Goal: Transaction & Acquisition: Book appointment/travel/reservation

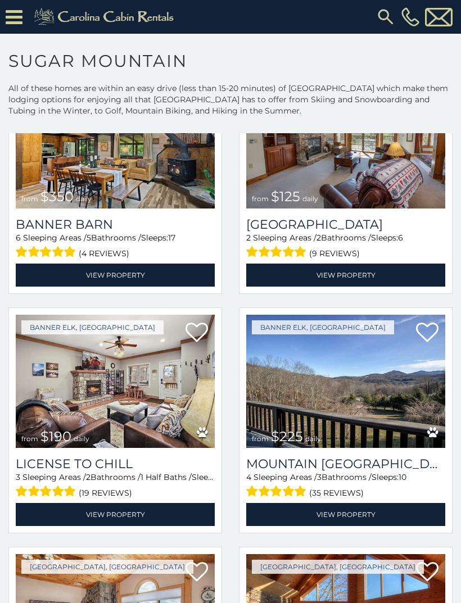
scroll to position [2753, 0]
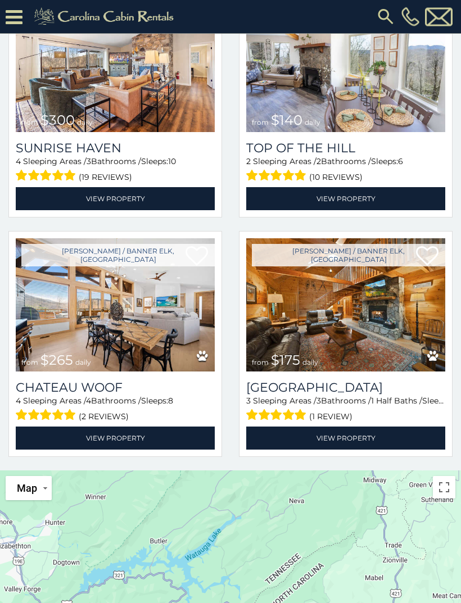
scroll to position [188, 0]
click at [374, 278] on img at bounding box center [345, 304] width 199 height 133
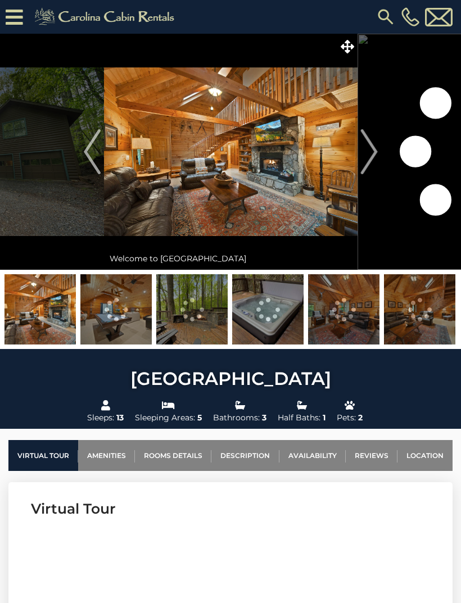
click at [310, 173] on img at bounding box center [231, 152] width 254 height 236
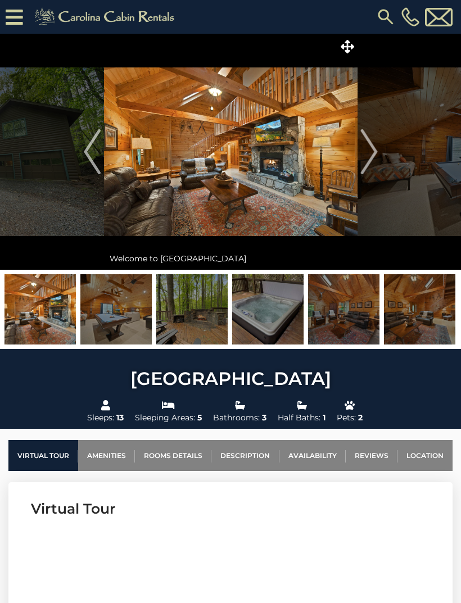
click at [369, 153] on img "Next" at bounding box center [368, 151] width 17 height 45
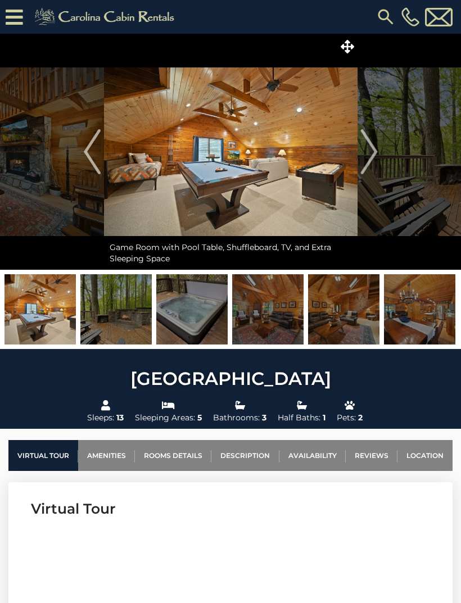
click at [374, 151] on img "Next" at bounding box center [368, 151] width 17 height 45
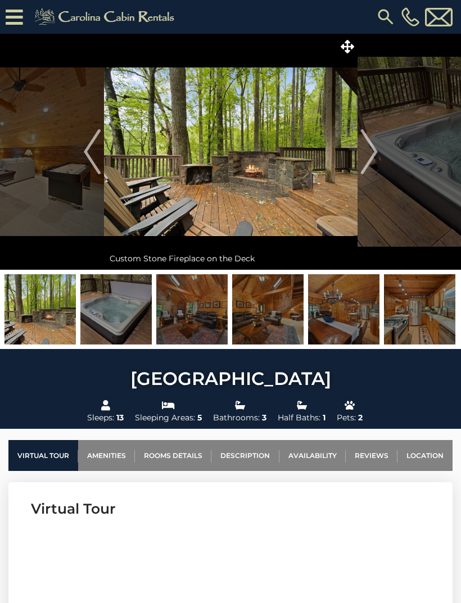
click at [374, 152] on img "Next" at bounding box center [368, 151] width 17 height 45
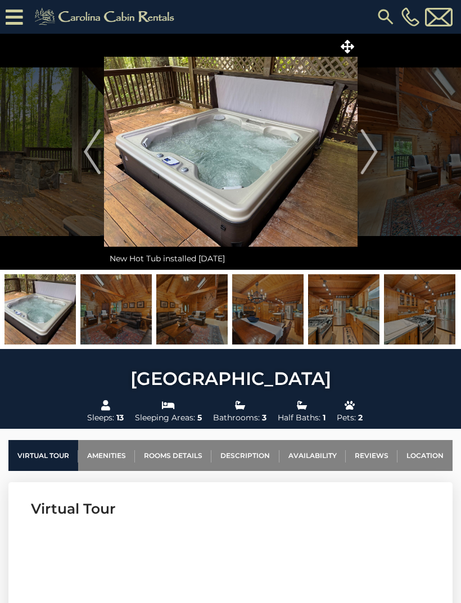
click at [368, 156] on img "Next" at bounding box center [368, 151] width 17 height 45
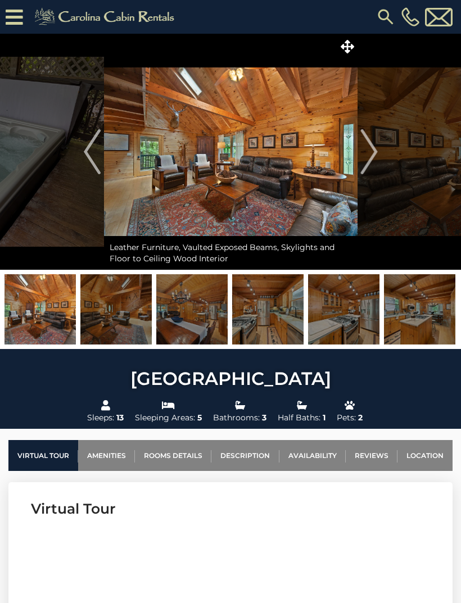
click at [371, 155] on img "Next" at bounding box center [368, 151] width 17 height 45
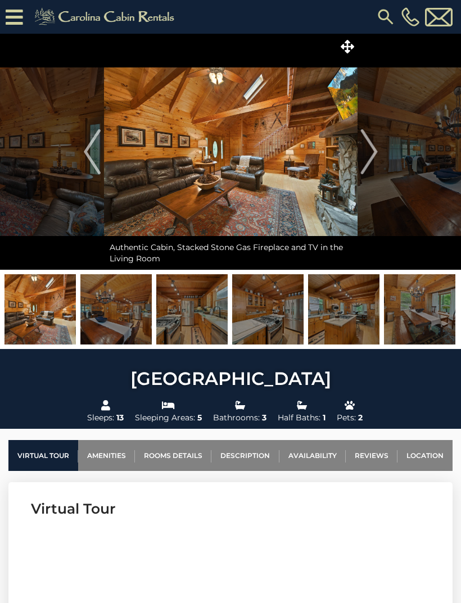
click at [375, 152] on img "Next" at bounding box center [368, 151] width 17 height 45
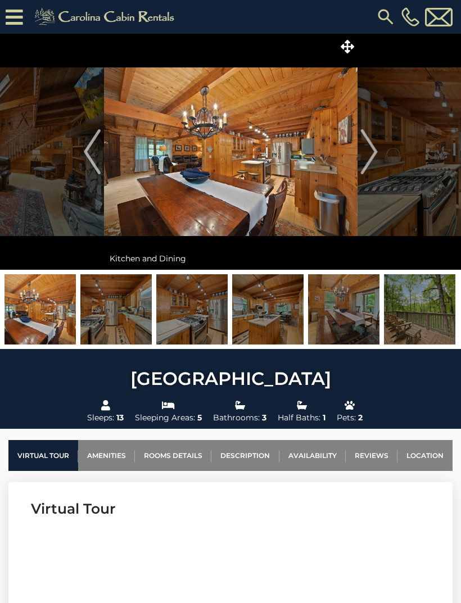
click at [377, 152] on img "Next" at bounding box center [368, 151] width 17 height 45
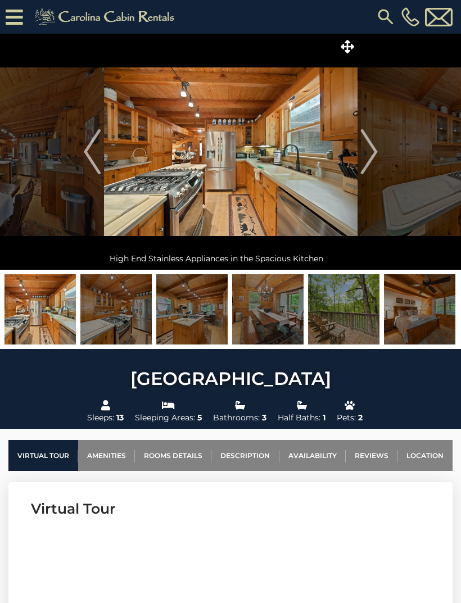
click at [373, 155] on img "Next" at bounding box center [368, 151] width 17 height 45
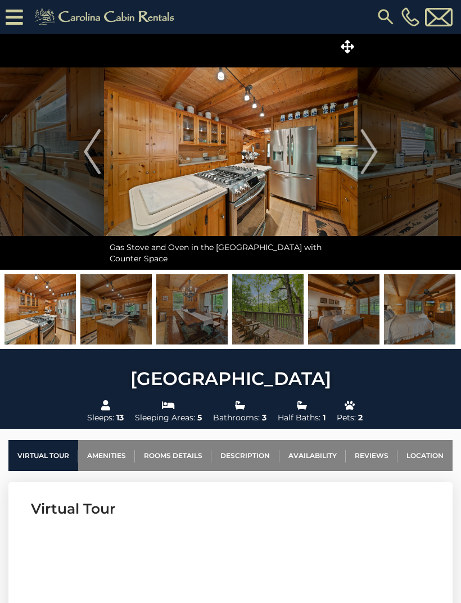
click at [369, 160] on img "Next" at bounding box center [368, 151] width 17 height 45
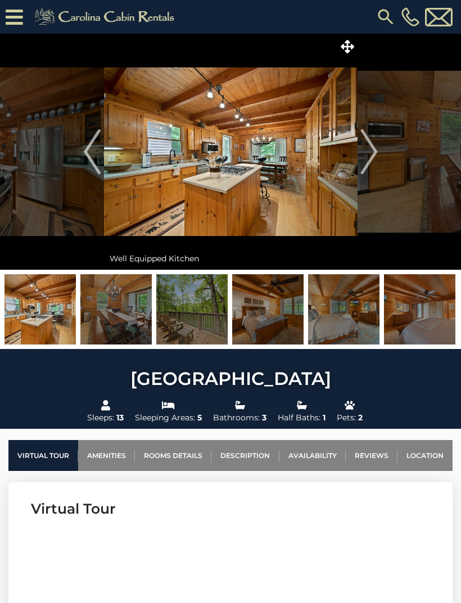
click at [369, 157] on img "Next" at bounding box center [368, 151] width 17 height 45
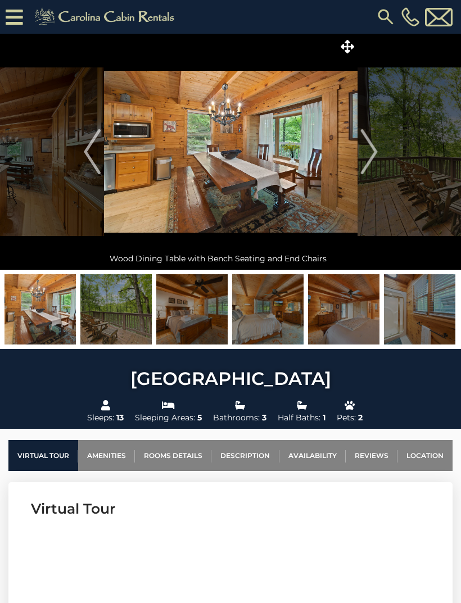
click at [374, 155] on img "Next" at bounding box center [368, 151] width 17 height 45
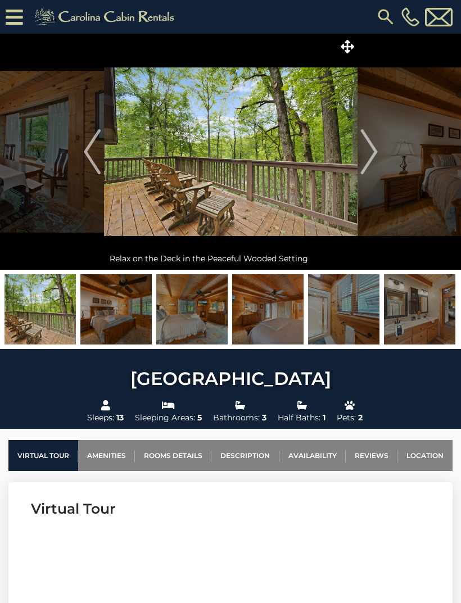
click at [372, 151] on img "Next" at bounding box center [368, 151] width 17 height 45
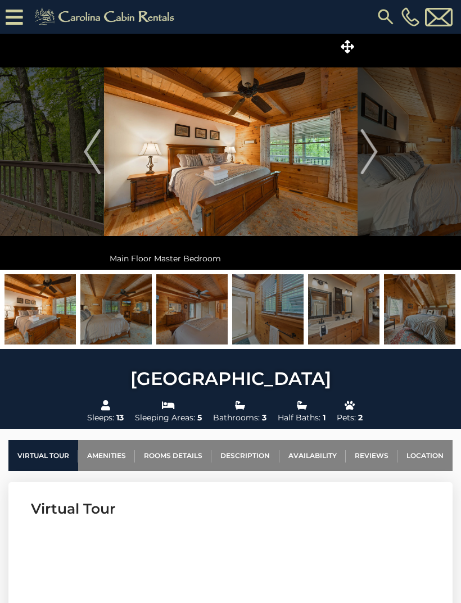
click at [378, 150] on button "Next" at bounding box center [369, 152] width 23 height 236
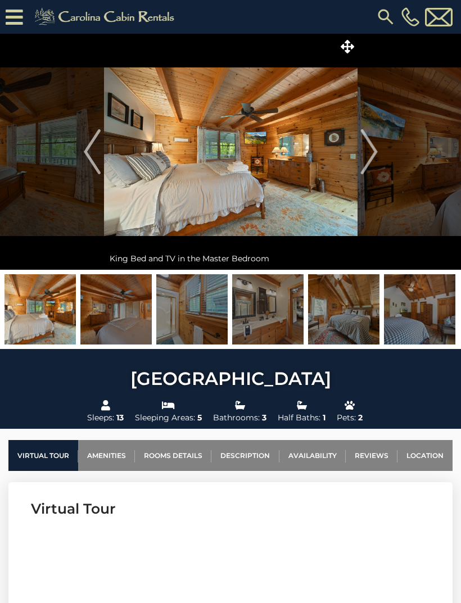
click at [377, 151] on img "Next" at bounding box center [368, 151] width 17 height 45
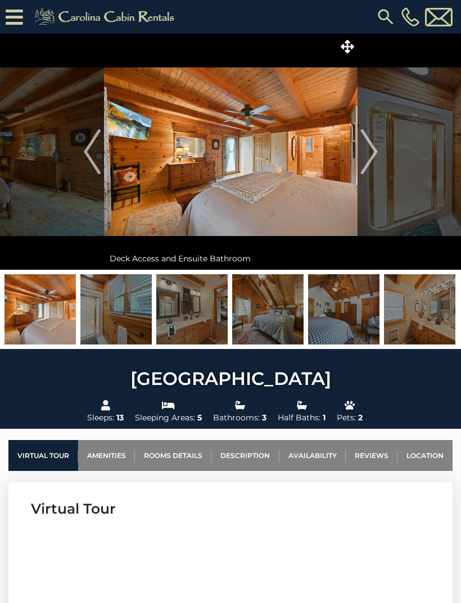
click at [376, 151] on img "Next" at bounding box center [368, 151] width 17 height 45
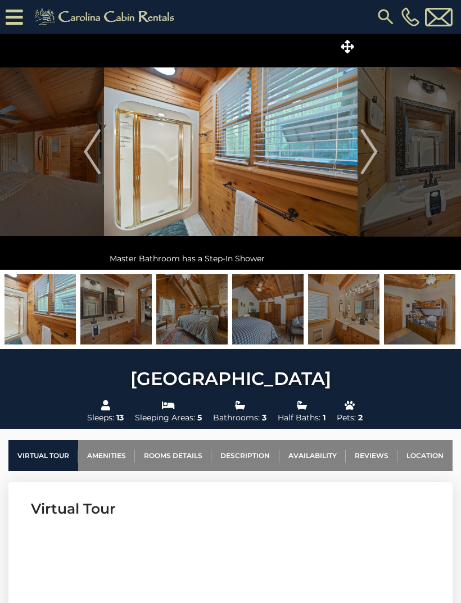
click at [376, 153] on img "Next" at bounding box center [368, 151] width 17 height 45
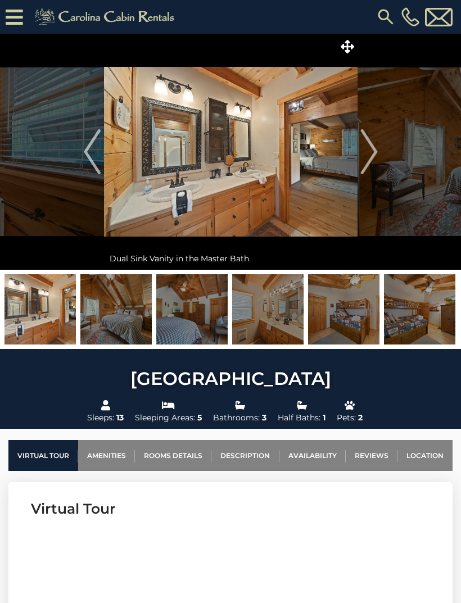
click at [376, 153] on img "Next" at bounding box center [368, 151] width 17 height 45
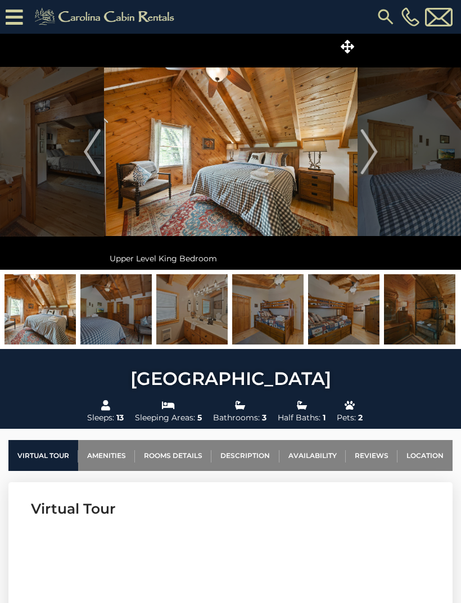
click at [375, 152] on img "Next" at bounding box center [368, 151] width 17 height 45
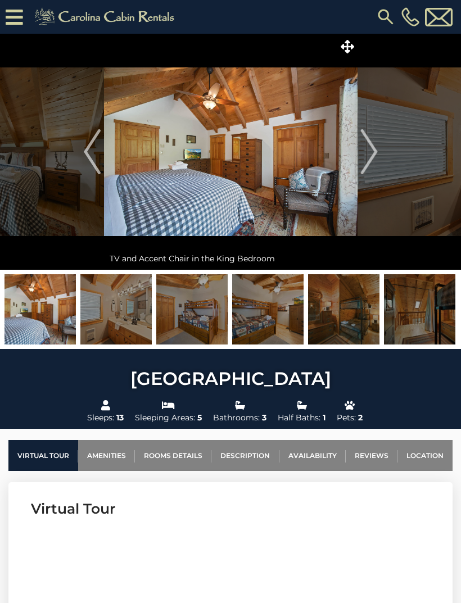
click at [375, 153] on img "Next" at bounding box center [368, 151] width 17 height 45
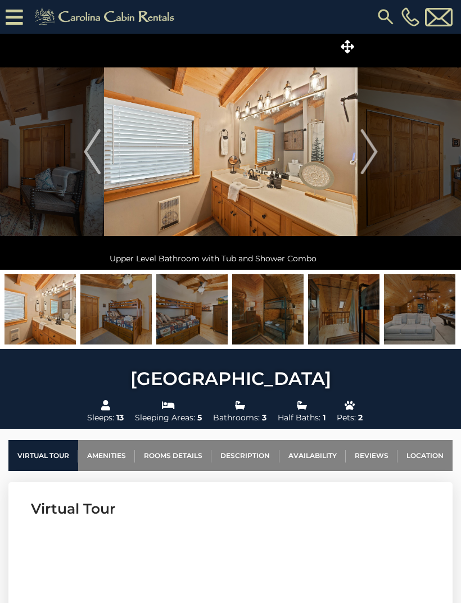
click at [374, 155] on img "Next" at bounding box center [368, 151] width 17 height 45
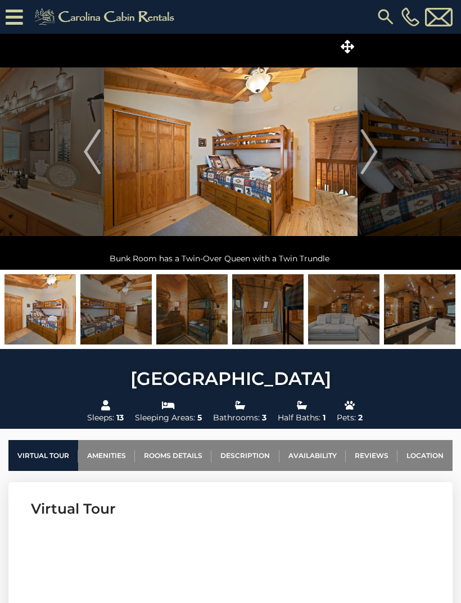
click at [374, 155] on img "Next" at bounding box center [368, 151] width 17 height 45
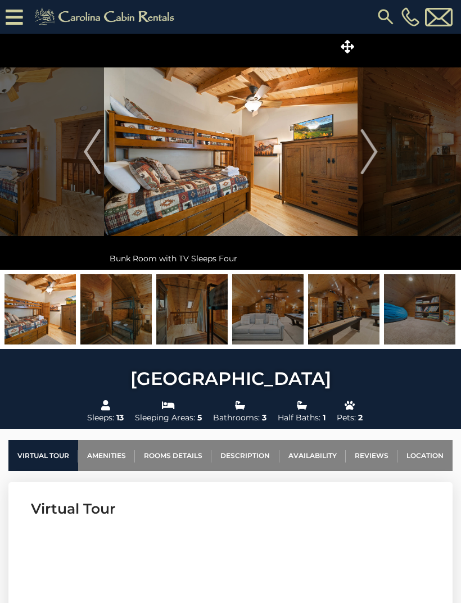
click at [376, 153] on img "Next" at bounding box center [368, 151] width 17 height 45
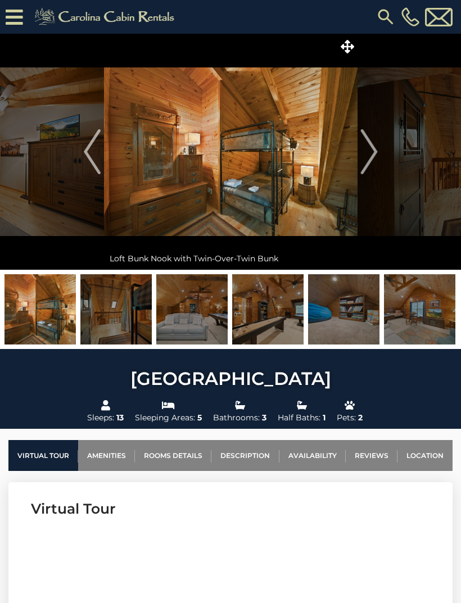
click at [377, 153] on img "Next" at bounding box center [368, 151] width 17 height 45
